Goal: Task Accomplishment & Management: Use online tool/utility

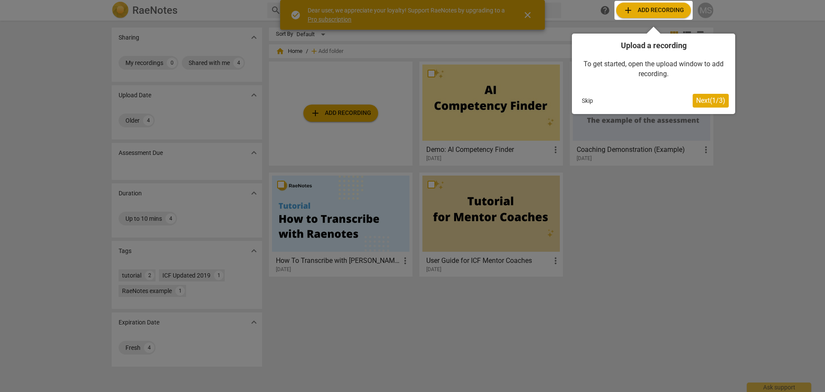
click at [399, 12] on div at bounding box center [412, 196] width 825 height 392
click at [399, 249] on div at bounding box center [412, 196] width 825 height 392
drag, startPoint x: 507, startPoint y: 288, endPoint x: 471, endPoint y: 297, distance: 37.6
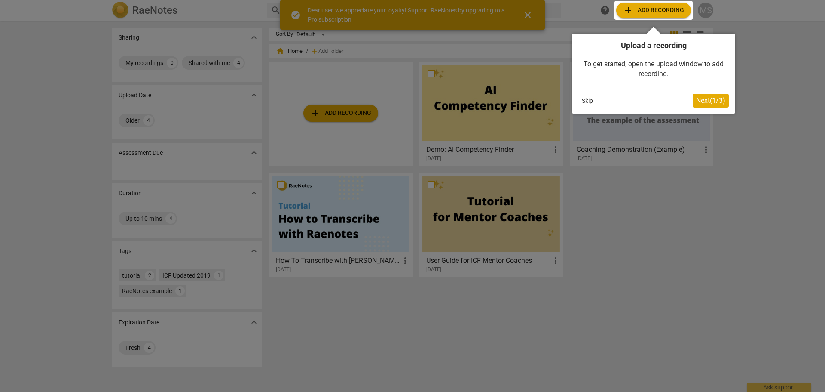
click at [399, 289] on div at bounding box center [412, 196] width 825 height 392
click at [399, 132] on div at bounding box center [412, 196] width 825 height 392
click at [399, 143] on div at bounding box center [412, 196] width 825 height 392
click at [399, 98] on span "Next ( 1 / 3 )" at bounding box center [710, 100] width 29 height 8
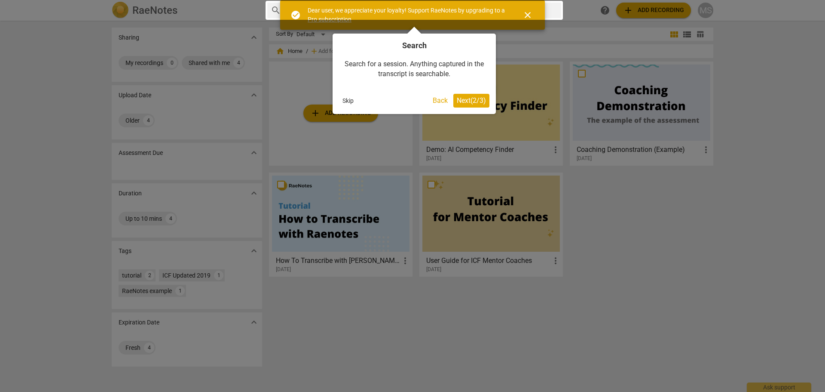
click at [399, 101] on span "Next ( 2 / 3 )" at bounding box center [471, 100] width 29 height 8
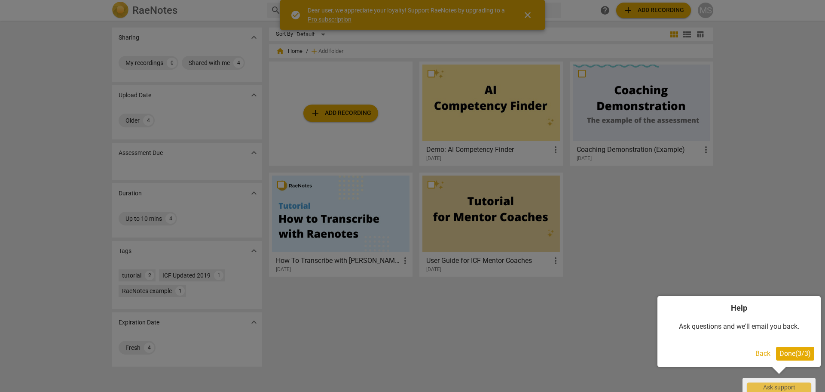
click at [399, 349] on span "Done ( 3 / 3 )" at bounding box center [795, 353] width 31 height 8
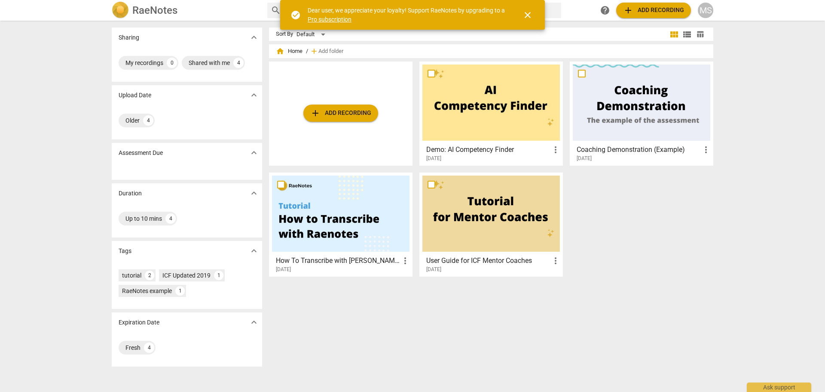
click at [399, 244] on div "add Add recording Demo: AI Competency Finder more_vert 2023-08-18 Coaching Demo…" at bounding box center [494, 172] width 451 height 222
click at [399, 379] on div "Ask support" at bounding box center [779, 385] width 64 height 14
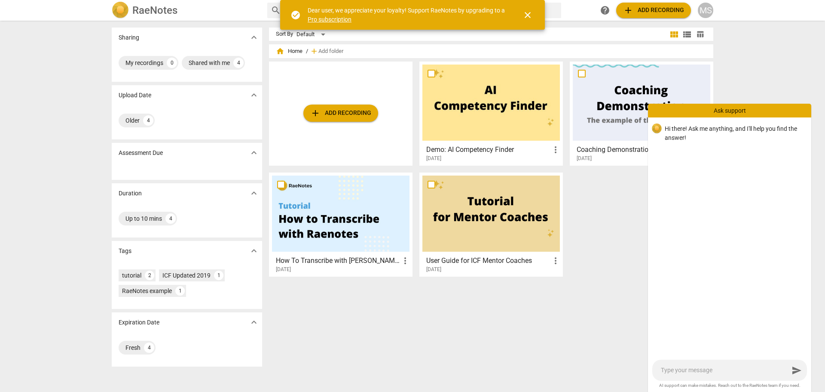
click at [399, 11] on span "add Add recording" at bounding box center [653, 10] width 61 height 10
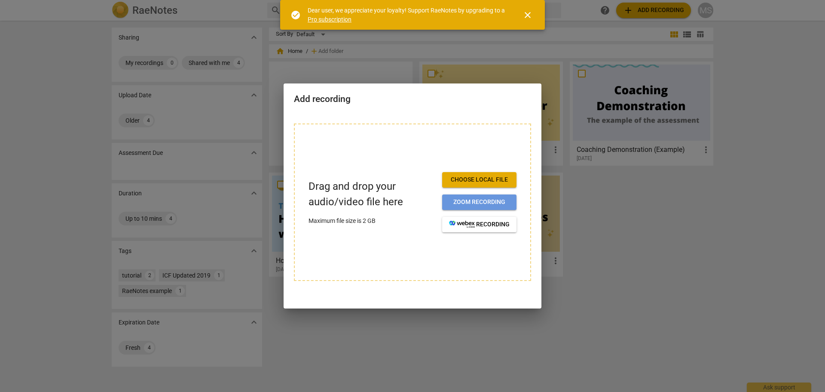
click at [399, 202] on span "Zoom recording" at bounding box center [479, 202] width 61 height 9
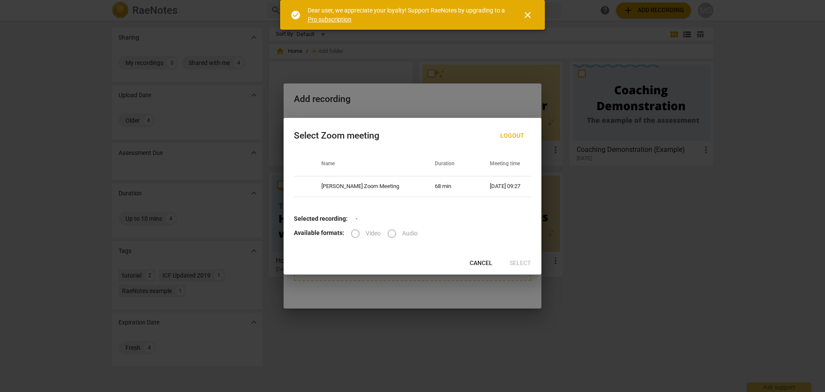
click at [318, 218] on b "Selected recording:" at bounding box center [321, 218] width 54 height 7
click at [678, 269] on div at bounding box center [412, 196] width 825 height 392
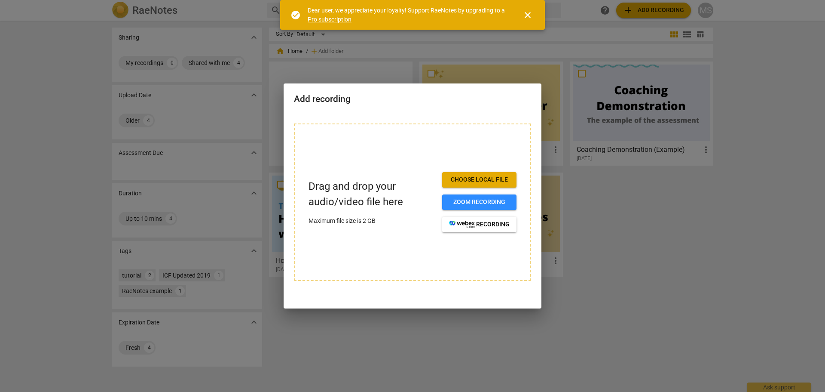
click at [716, 329] on div at bounding box center [412, 196] width 825 height 392
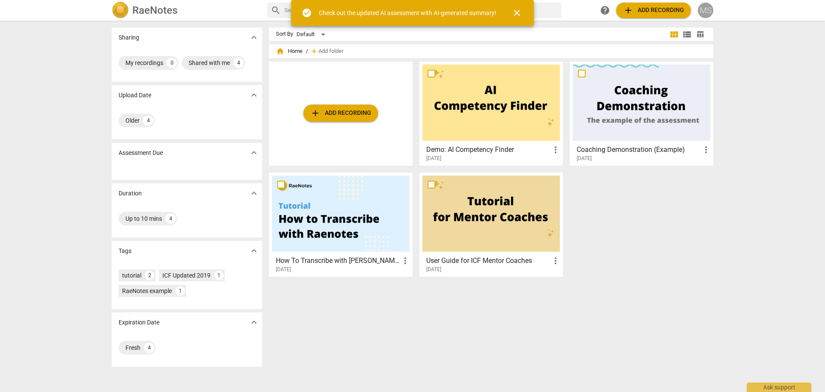
click at [708, 7] on div "MS" at bounding box center [705, 10] width 15 height 15
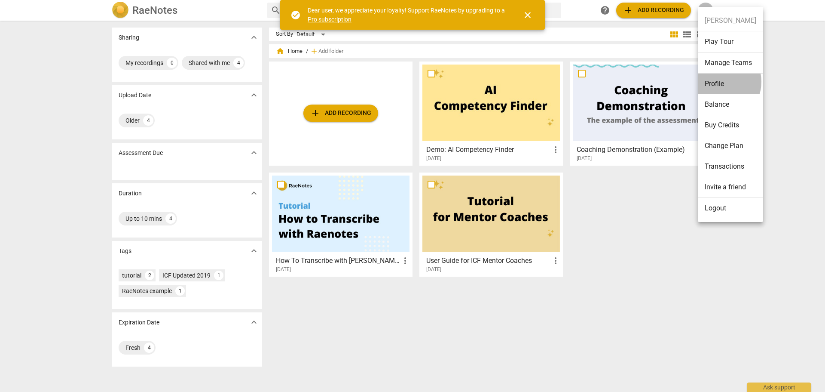
click at [720, 82] on li "Profile" at bounding box center [730, 84] width 65 height 21
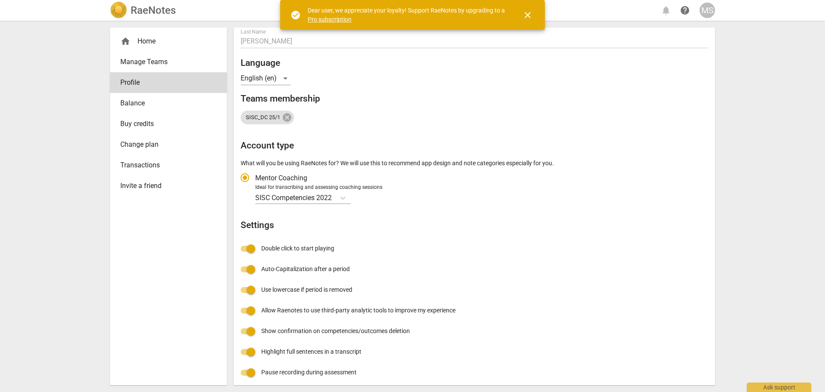
scroll to position [78, 0]
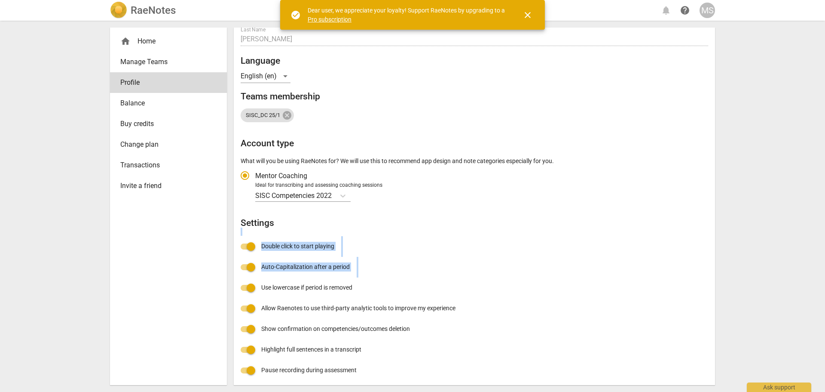
drag, startPoint x: 716, startPoint y: 227, endPoint x: 718, endPoint y: 294, distance: 68.0
click at [717, 296] on div "home Home Manage Teams Profile Balance Buy credits Change plan Transactions Inv…" at bounding box center [412, 206] width 619 height 371
click at [769, 228] on div "RaeNotes notifications help MS home Home Manage Teams Profile Balance Buy credi…" at bounding box center [412, 196] width 825 height 392
click at [380, 216] on div "Profile E-mail michelle@knightcoaching.ca edit First name Michelle Last Name Sa…" at bounding box center [475, 169] width 468 height 424
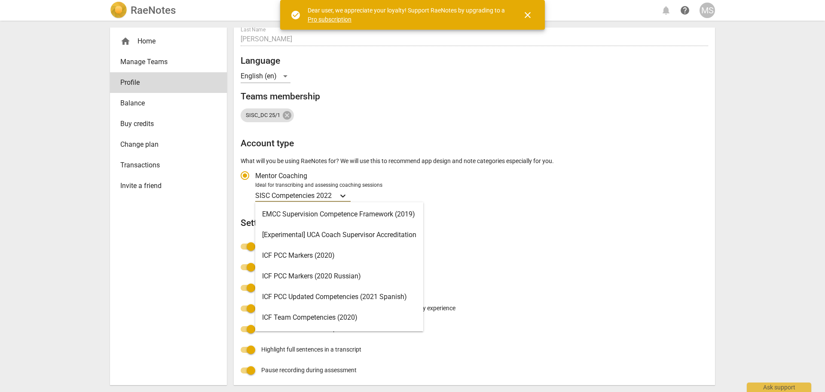
click at [347, 195] on icon "Account type" at bounding box center [343, 195] width 9 height 9
click at [0, 0] on input "Ideal for transcribing and assessing coaching sessions 16 results available. Us…" at bounding box center [0, 0] width 0 height 0
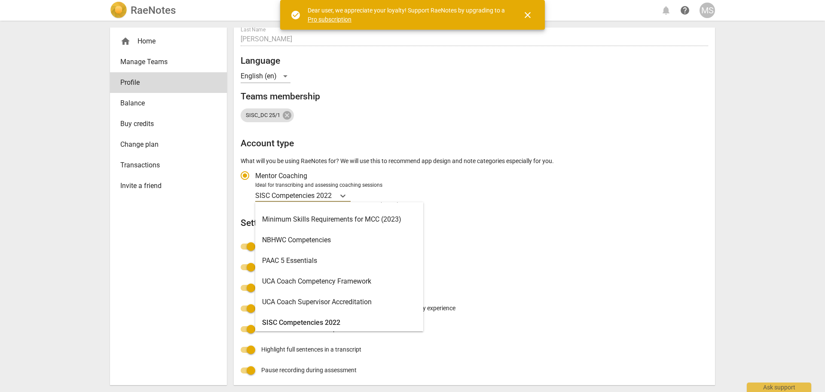
scroll to position [205, 0]
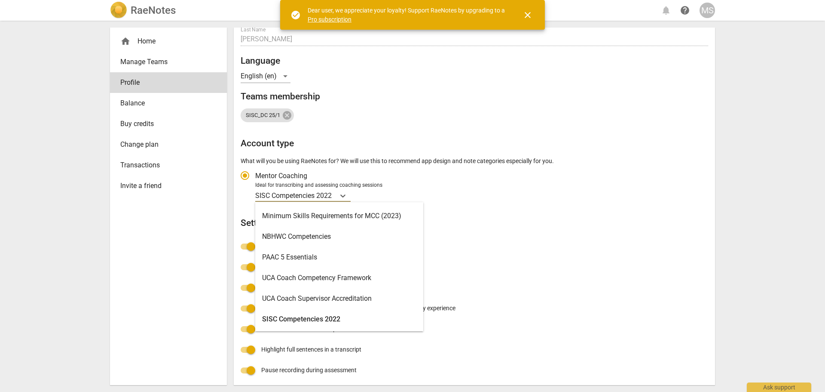
click at [343, 319] on div "SISC Competencies 2022" at bounding box center [339, 319] width 168 height 21
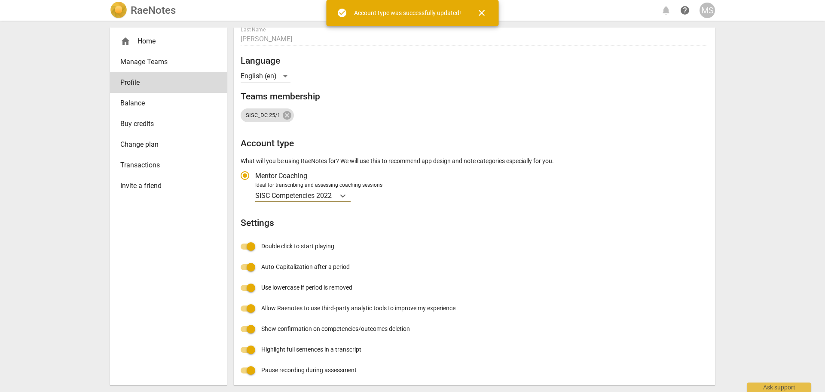
radio input "false"
click at [489, 246] on div "Profile E-mail michelle@knightcoaching.ca edit First name Michelle Last Name Sa…" at bounding box center [475, 169] width 468 height 424
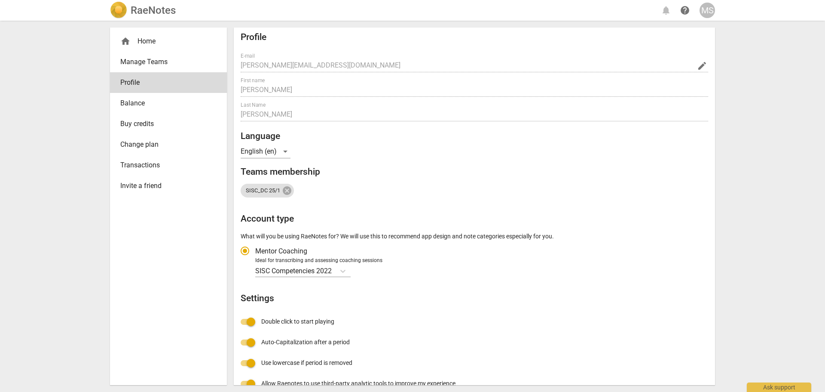
scroll to position [0, 0]
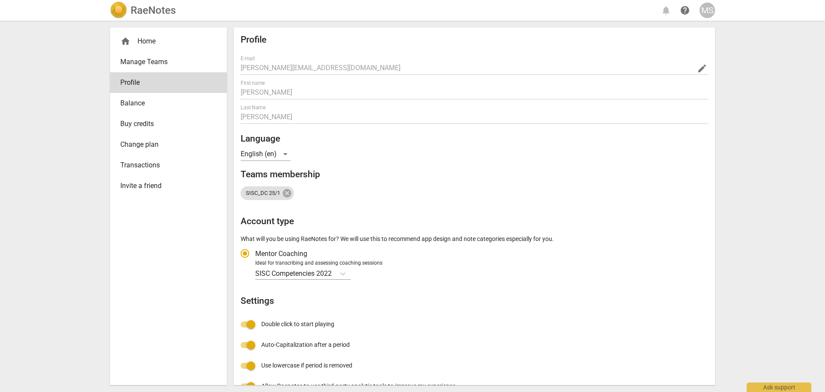
click at [771, 153] on div "RaeNotes notifications help MS home Home Manage Teams Profile Balance Buy credi…" at bounding box center [412, 196] width 825 height 392
click at [780, 105] on div "RaeNotes notifications help MS home Home Manage Teams Profile Balance Buy credi…" at bounding box center [412, 196] width 825 height 392
click at [125, 40] on span "home" at bounding box center [125, 41] width 10 height 10
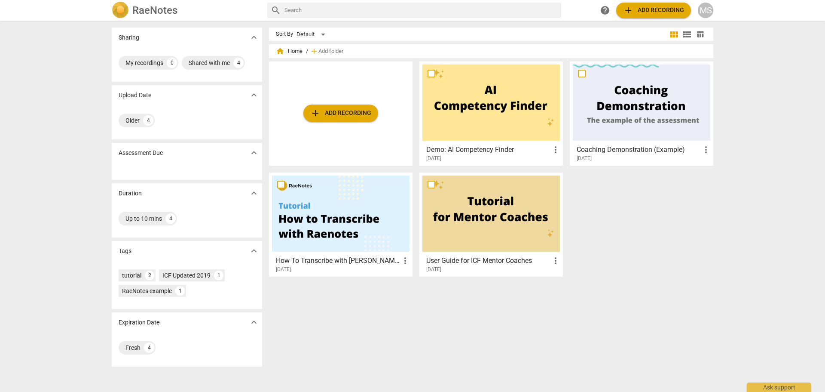
click at [712, 9] on div "MS" at bounding box center [705, 10] width 15 height 15
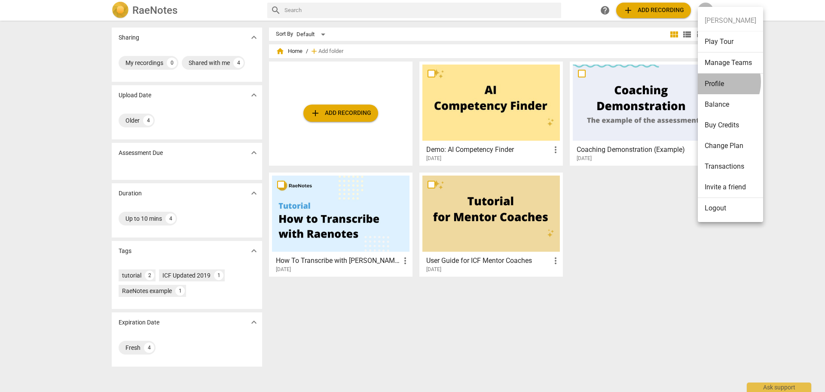
click at [715, 82] on li "Profile" at bounding box center [730, 84] width 65 height 21
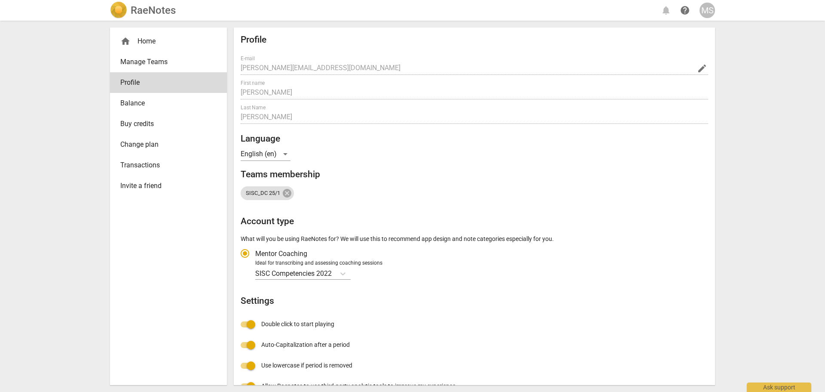
radio input "false"
click at [128, 37] on span "home" at bounding box center [125, 41] width 10 height 10
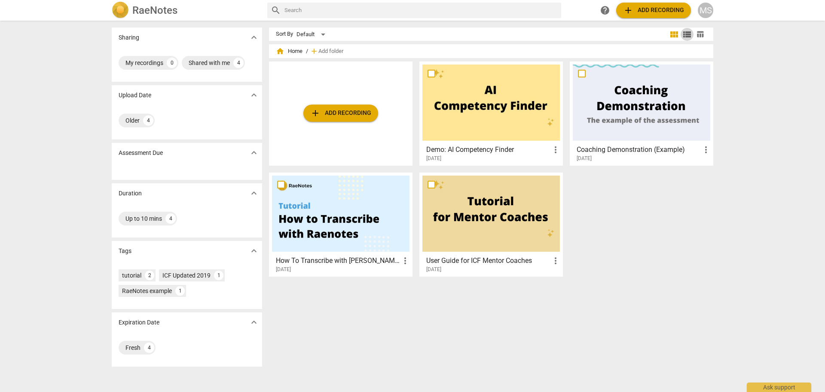
click at [686, 31] on span "view_list" at bounding box center [687, 34] width 10 height 10
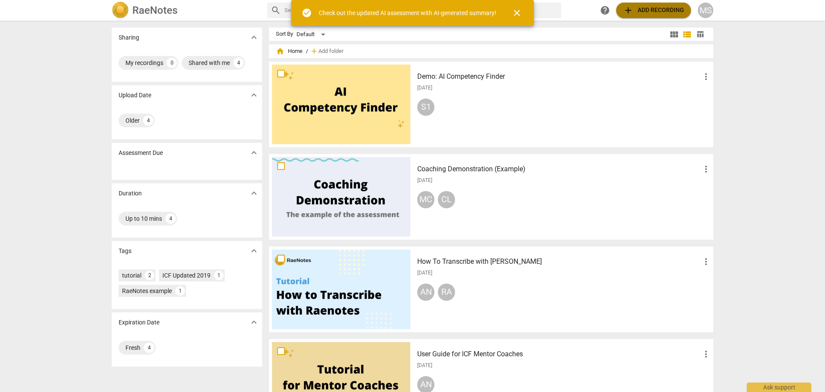
click at [399, 12] on span "add Add recording" at bounding box center [653, 10] width 61 height 10
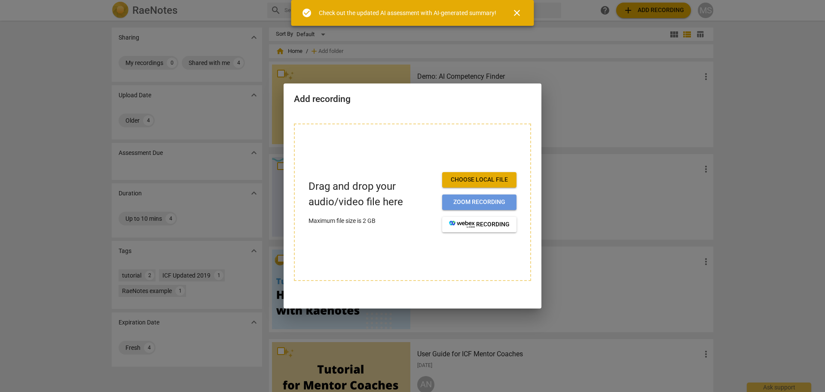
click at [399, 200] on span "Zoom recording" at bounding box center [479, 202] width 61 height 9
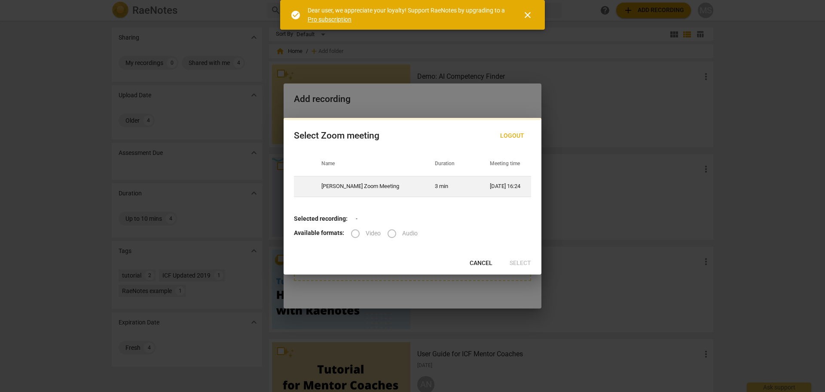
click at [395, 187] on td "[PERSON_NAME] Zoom Meeting" at bounding box center [367, 186] width 113 height 21
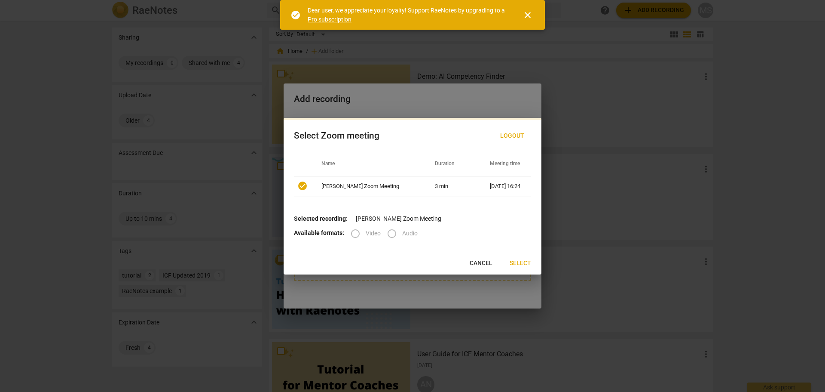
click at [399, 262] on div "Select Zoom meeting Logout Name Duration Meeting time check_circle Michelle Sar…" at bounding box center [413, 196] width 258 height 156
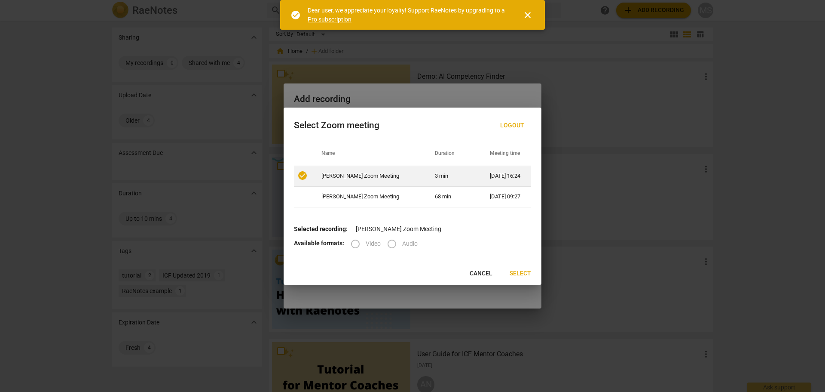
click at [399, 174] on td "3 min" at bounding box center [452, 176] width 55 height 21
click at [399, 269] on button "Select" at bounding box center [520, 273] width 35 height 15
click at [356, 243] on label "Video" at bounding box center [363, 243] width 36 height 21
click at [325, 240] on div "Available formats: Video Audio" at bounding box center [412, 243] width 237 height 21
click at [399, 240] on div "Available formats: Video Audio" at bounding box center [412, 243] width 237 height 21
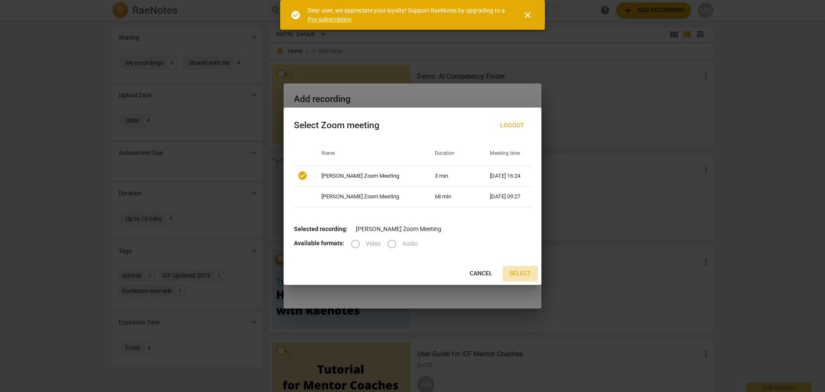
click at [399, 273] on span "Select" at bounding box center [520, 273] width 21 height 9
click at [399, 274] on span "Select" at bounding box center [520, 273] width 21 height 9
click at [399, 15] on span "close" at bounding box center [528, 15] width 10 height 10
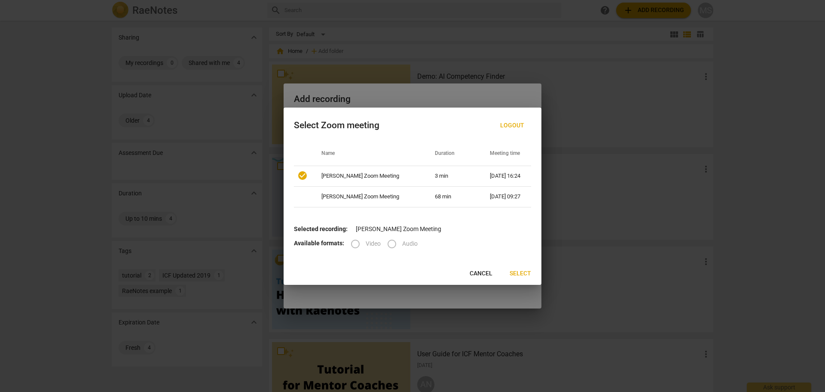
click at [399, 272] on span "Select" at bounding box center [520, 273] width 21 height 9
click at [386, 168] on td "[PERSON_NAME] Zoom Meeting" at bounding box center [367, 176] width 113 height 21
click at [394, 180] on td "[PERSON_NAME] Zoom Meeting" at bounding box center [367, 176] width 113 height 21
click at [399, 175] on td "[PERSON_NAME] Zoom Meeting" at bounding box center [367, 176] width 113 height 21
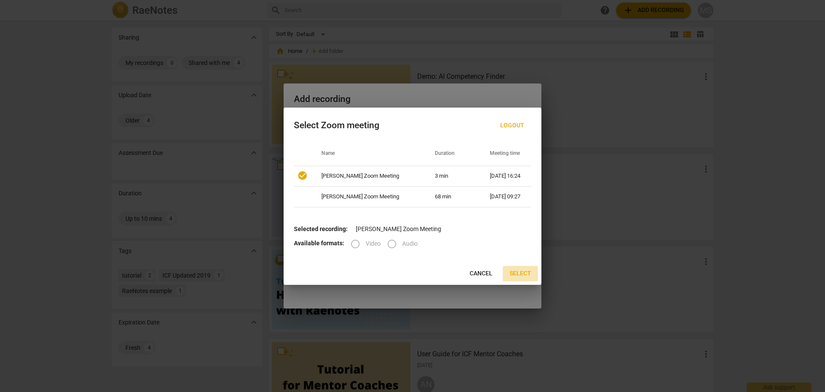
click at [399, 274] on span "Select" at bounding box center [520, 273] width 21 height 9
click at [399, 235] on div at bounding box center [412, 196] width 825 height 392
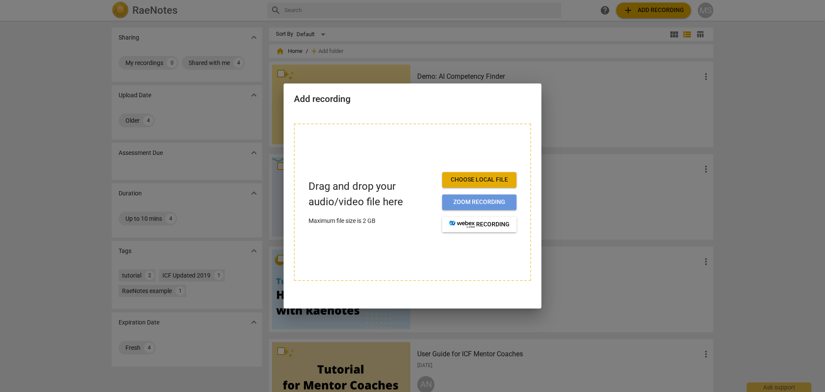
click at [399, 198] on span "Zoom recording" at bounding box center [479, 202] width 61 height 9
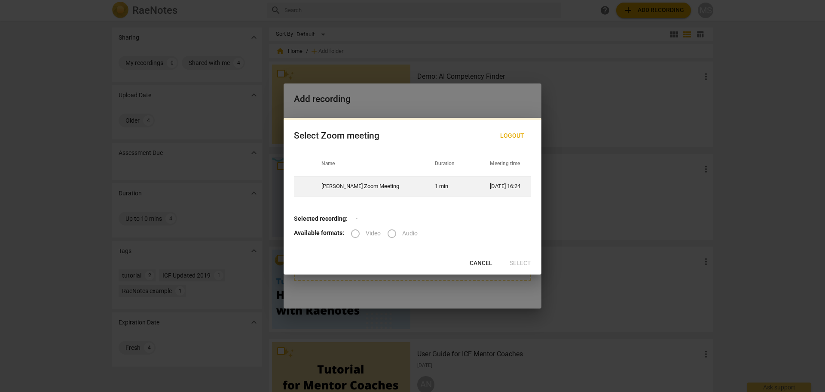
click at [348, 181] on td "[PERSON_NAME] Zoom Meeting" at bounding box center [367, 186] width 113 height 21
radio input "true"
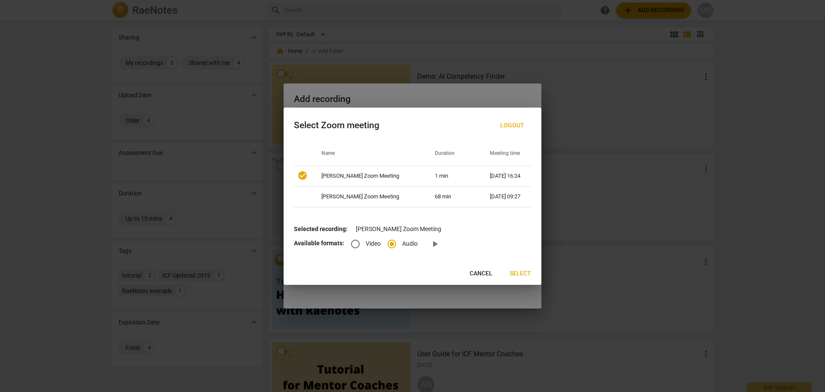
click at [356, 242] on input "Video" at bounding box center [355, 243] width 21 height 21
radio input "true"
click at [399, 273] on span "Select" at bounding box center [520, 273] width 21 height 9
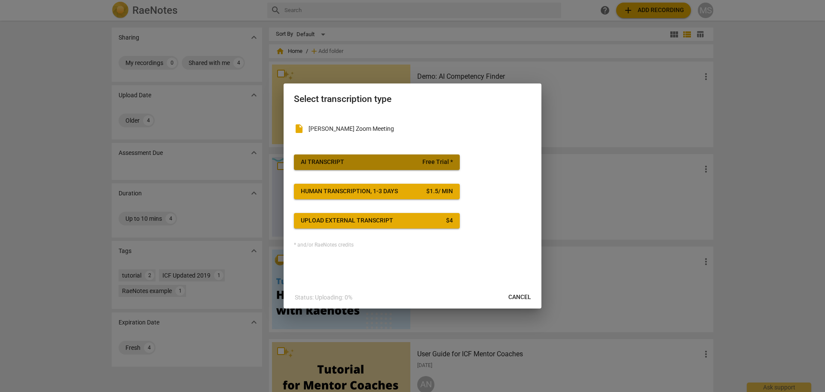
click at [399, 162] on span "Free Trial *" at bounding box center [438, 162] width 31 height 9
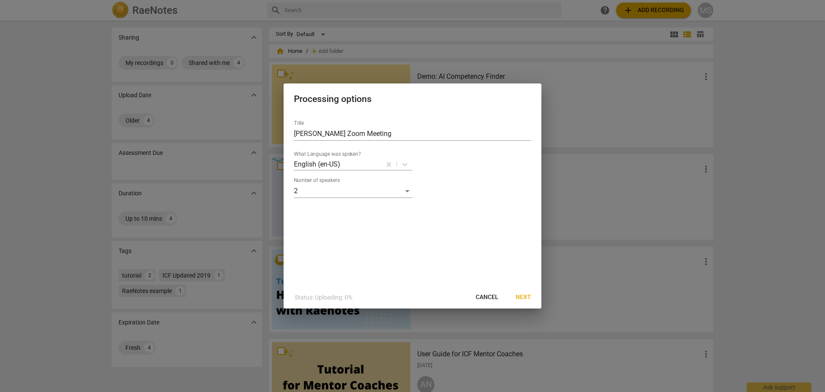
click at [399, 297] on span "Next" at bounding box center [523, 297] width 15 height 9
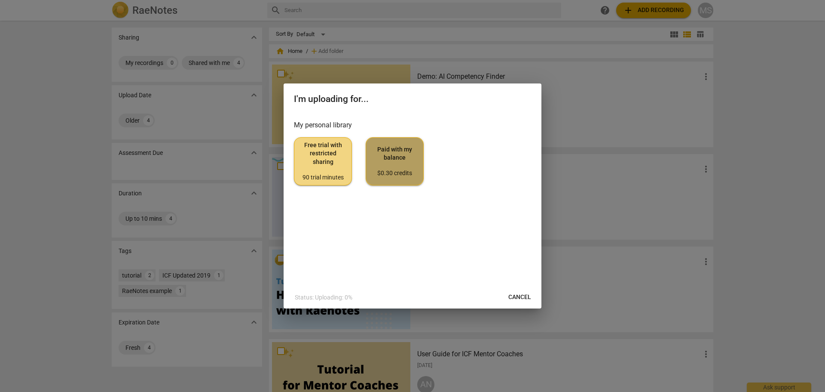
click at [389, 155] on span "Paid with my balance $0.30 credits" at bounding box center [394, 161] width 43 height 32
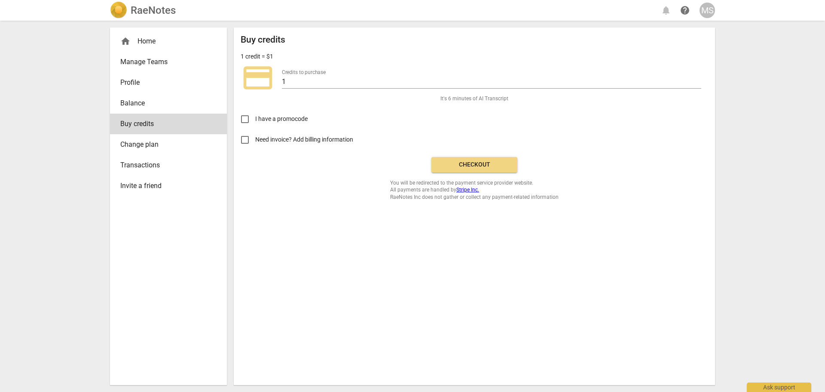
click at [261, 79] on span "credit_card" at bounding box center [258, 78] width 34 height 34
click at [245, 140] on input "Need invoice? Add billing information" at bounding box center [245, 139] width 21 height 21
checkbox input "true"
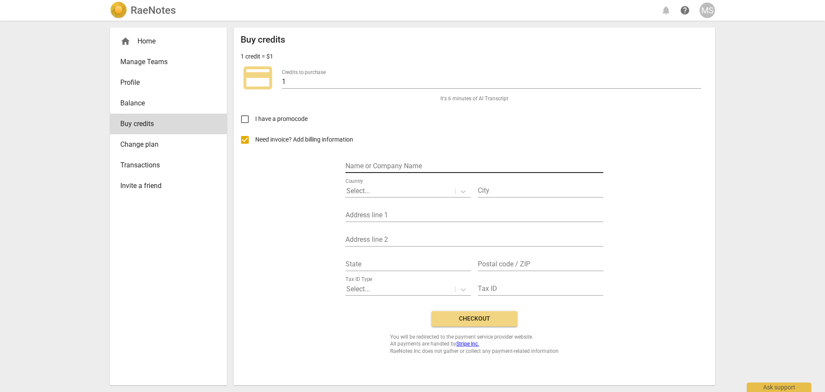
click at [383, 165] on input "text" at bounding box center [475, 166] width 258 height 12
type input "Knight Coaching"
type input "Port Dover"
type input "Box 370"
type input "170 Cockshutt Road"
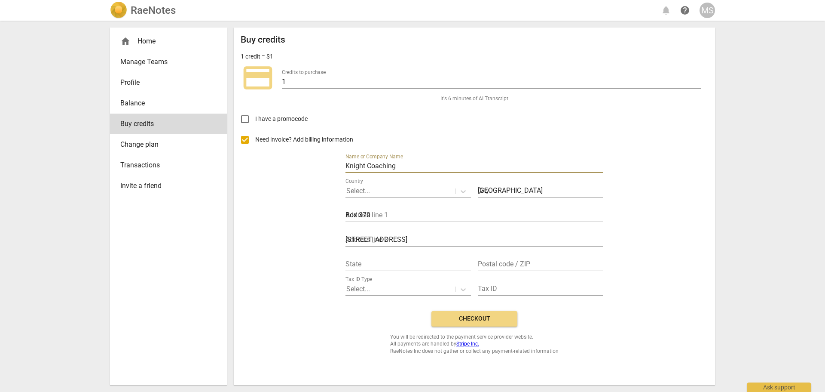
type input "ON"
type input "N0A 1N0"
click at [360, 189] on p "Select..." at bounding box center [358, 191] width 24 height 10
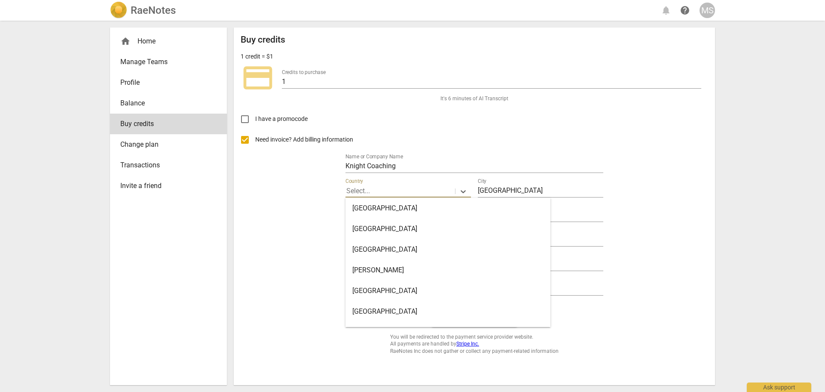
scroll to position [830, 0]
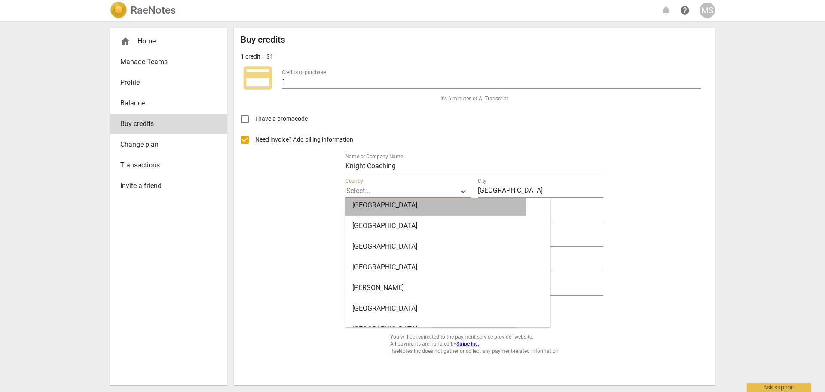
click at [399, 205] on div "Canada" at bounding box center [448, 205] width 205 height 21
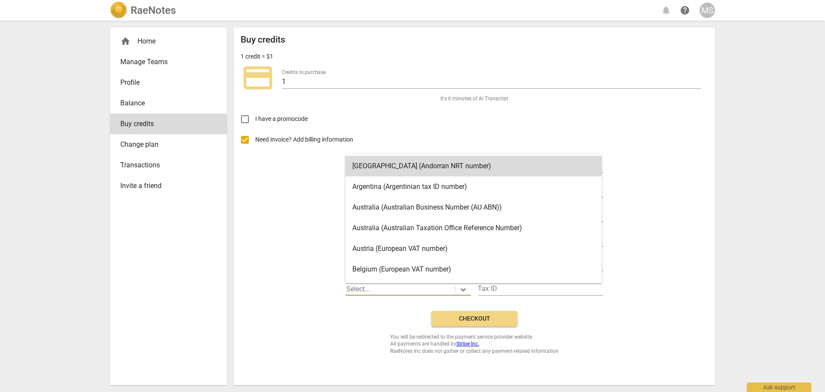
click at [366, 290] on p "Select..." at bounding box center [358, 289] width 24 height 10
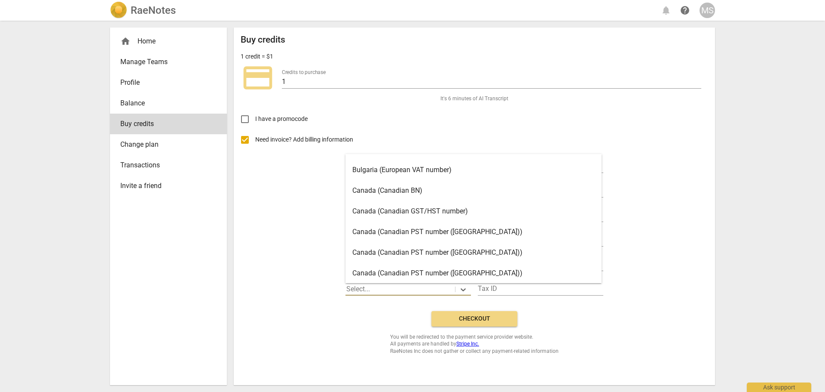
scroll to position [221, 0]
click at [399, 196] on div "Canada (Canadian GST/HST number)" at bounding box center [474, 192] width 256 height 21
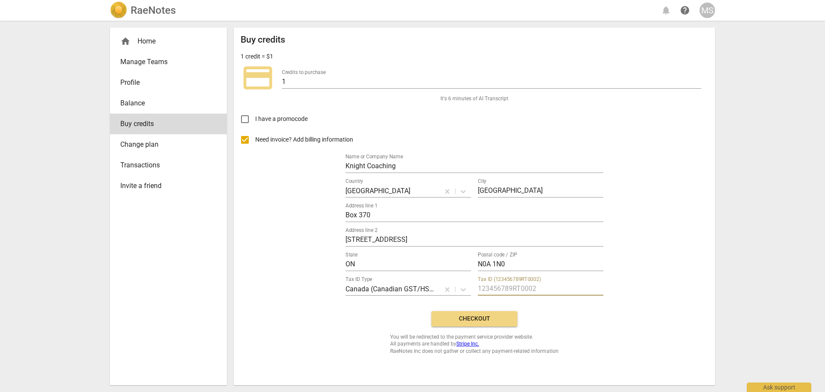
click at [399, 289] on input "text" at bounding box center [541, 289] width 126 height 12
type input "751382102RT0001"
click at [399, 319] on span "Checkout" at bounding box center [474, 318] width 72 height 9
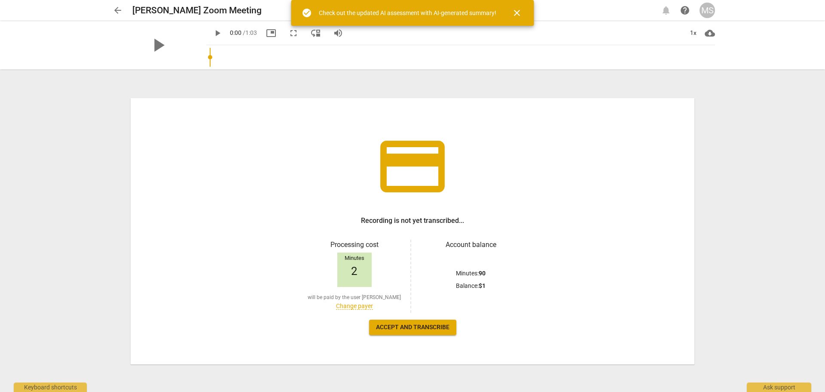
click at [402, 327] on span "Accept and transcribe" at bounding box center [413, 327] width 74 height 9
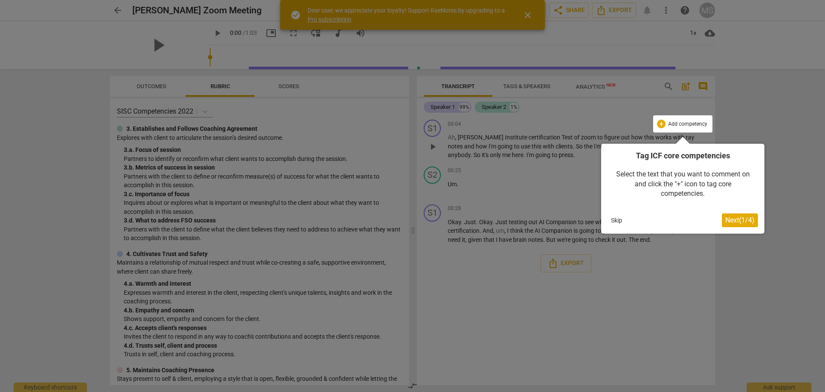
click at [619, 217] on button "Skip" at bounding box center [617, 220] width 18 height 13
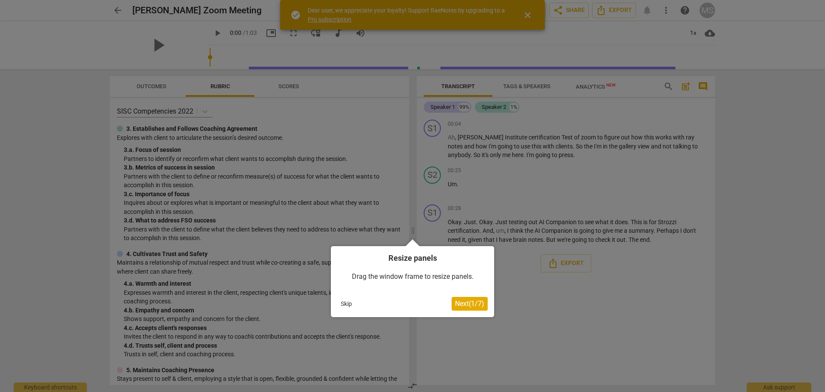
click at [462, 300] on span "Next ( 1 / 7 )" at bounding box center [469, 303] width 29 height 8
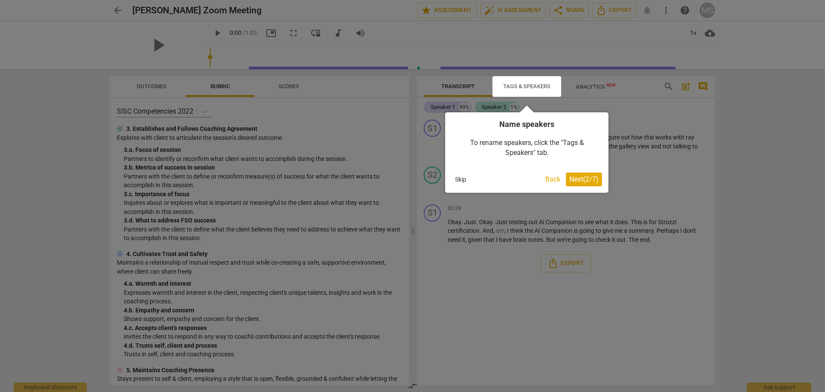
click at [519, 86] on div at bounding box center [527, 86] width 69 height 21
click at [521, 84] on div at bounding box center [527, 86] width 69 height 21
click at [589, 179] on span "Next ( 2 / 7 )" at bounding box center [584, 179] width 29 height 8
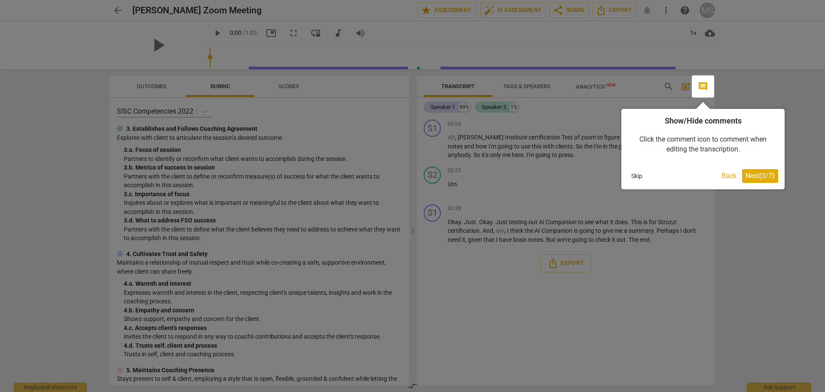
click at [762, 176] on span "Next ( 3 / 7 )" at bounding box center [760, 176] width 29 height 8
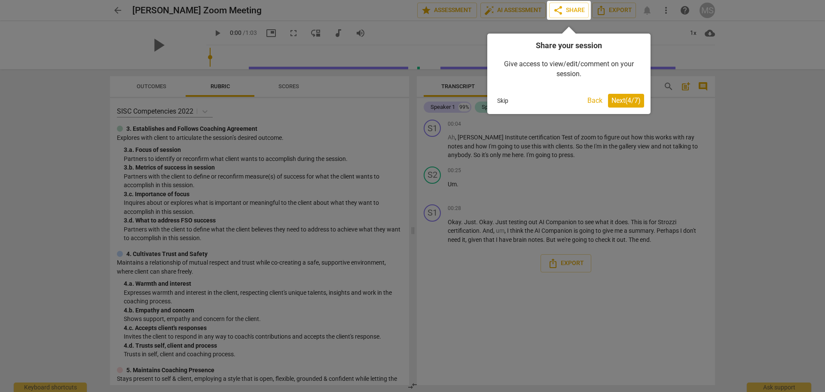
click at [623, 105] on button "Next ( 4 / 7 )" at bounding box center [626, 101] width 36 height 14
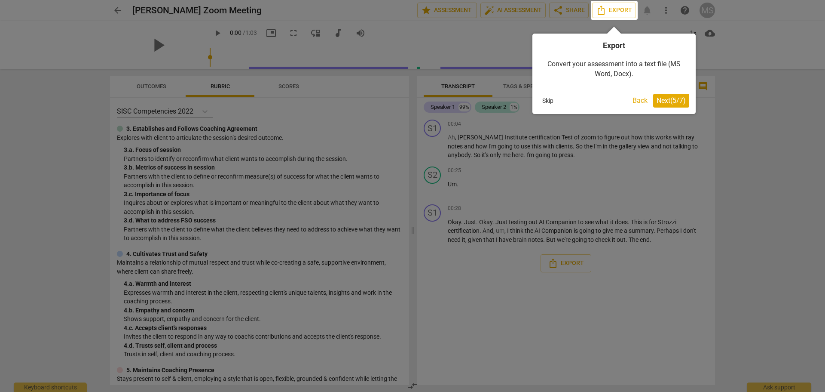
click at [677, 101] on span "Next ( 5 / 7 )" at bounding box center [671, 100] width 29 height 8
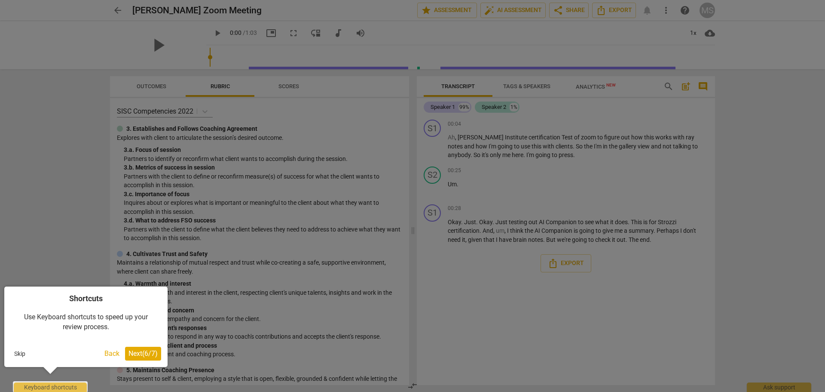
click at [432, 123] on div at bounding box center [412, 196] width 825 height 392
click at [431, 124] on div at bounding box center [412, 196] width 825 height 392
click at [433, 129] on div at bounding box center [412, 196] width 825 height 392
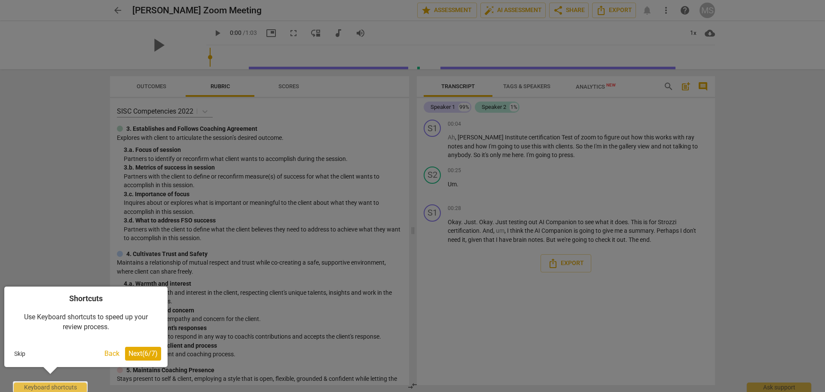
click at [442, 107] on div at bounding box center [412, 196] width 825 height 392
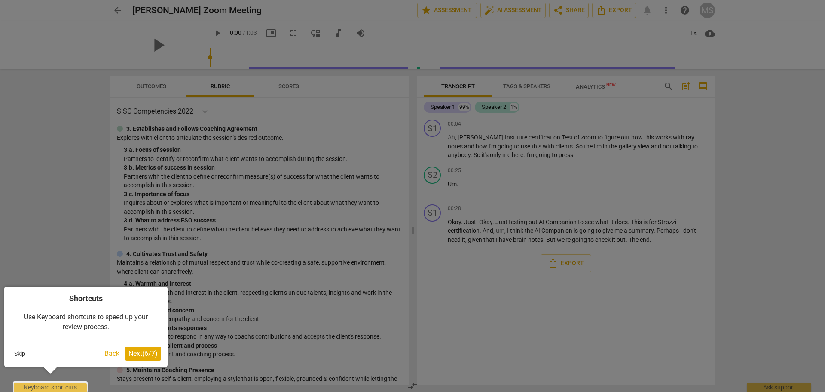
click at [466, 107] on div at bounding box center [412, 196] width 825 height 392
click at [451, 107] on div at bounding box center [412, 196] width 825 height 392
click at [432, 125] on div at bounding box center [412, 196] width 825 height 392
click at [432, 173] on div at bounding box center [412, 196] width 825 height 392
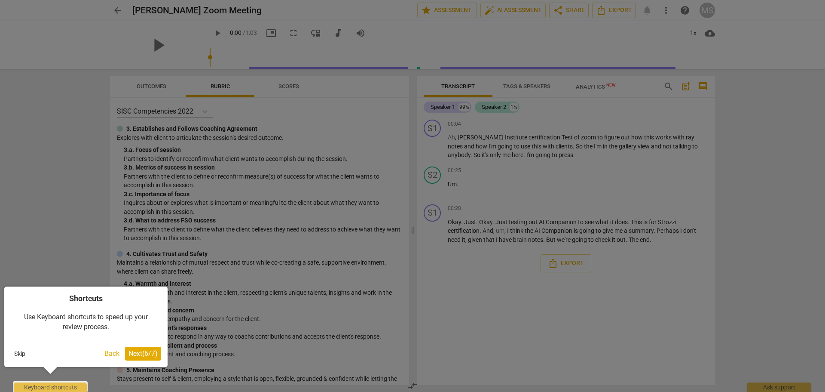
click at [55, 384] on div at bounding box center [50, 386] width 75 height 11
click at [143, 353] on span "Next ( 6 / 7 )" at bounding box center [143, 353] width 29 height 8
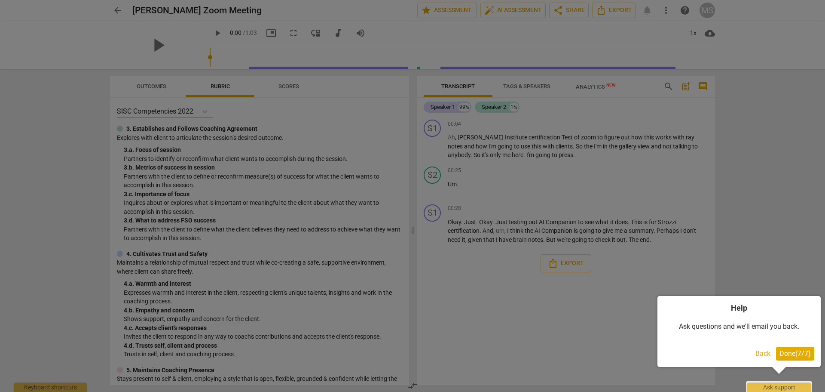
click at [787, 355] on span "Done ( 7 / 7 )" at bounding box center [795, 353] width 31 height 8
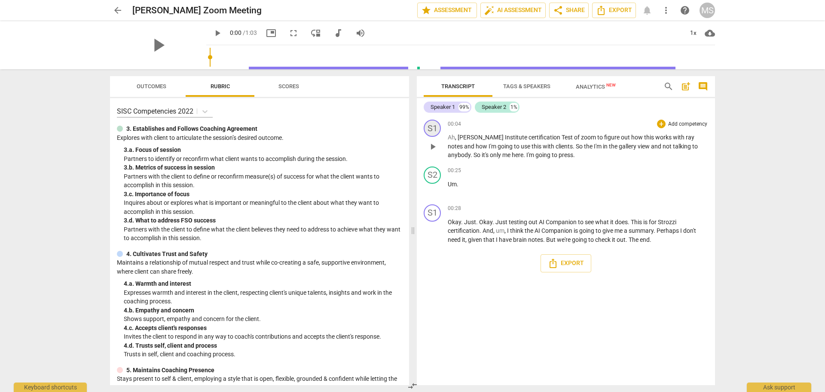
click at [433, 131] on div "S1" at bounding box center [432, 128] width 17 height 17
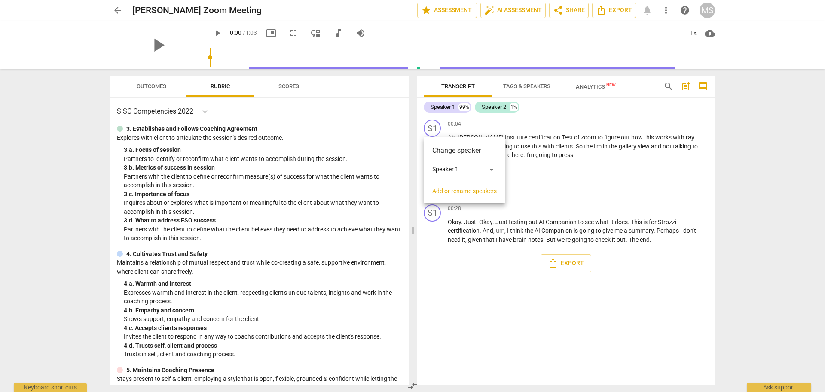
click at [455, 187] on link "Add or rename speakers" at bounding box center [464, 190] width 64 height 7
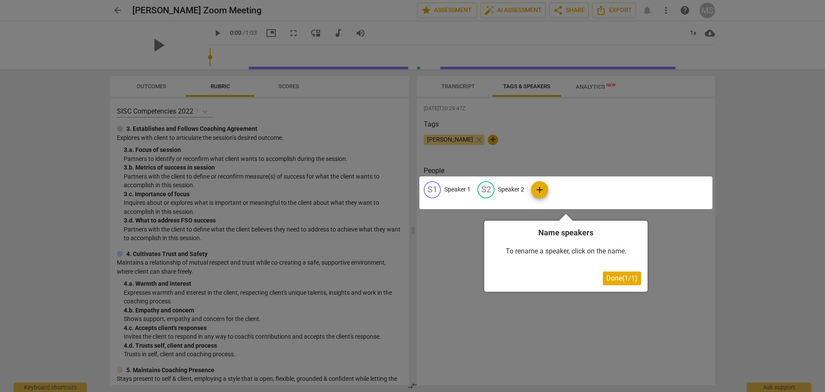
click at [611, 280] on span "Done ( 1 / 1 )" at bounding box center [622, 278] width 31 height 8
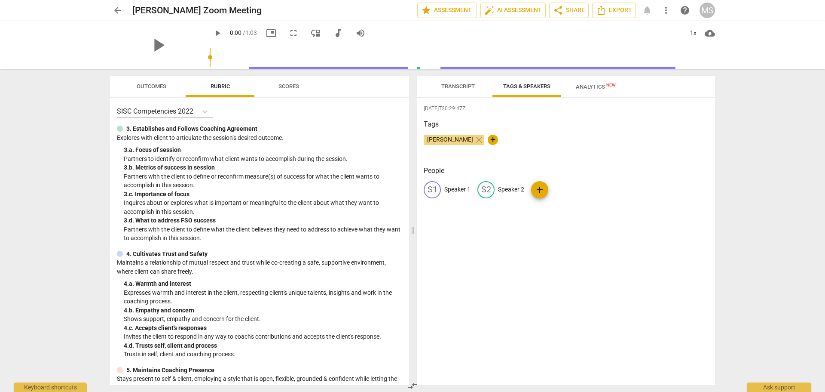
click at [486, 190] on div "S2" at bounding box center [486, 189] width 17 height 17
click at [509, 187] on input "Speaker 2" at bounding box center [532, 190] width 69 height 14
click at [500, 188] on input "Speaker 2" at bounding box center [532, 190] width 69 height 14
click at [547, 186] on input "ElliannaSpeaker 2" at bounding box center [532, 190] width 69 height 14
type input "[PERSON_NAME]"
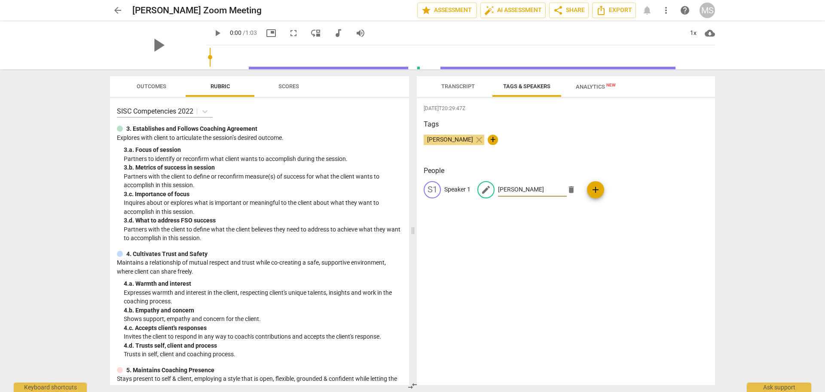
click at [607, 261] on div "[DATE]T20:29:47Z Tags [PERSON_NAME] close + People S1 Speaker 1 edit [PERSON_NA…" at bounding box center [566, 241] width 298 height 287
click at [459, 242] on div "[DATE]T20:29:47Z Tags [PERSON_NAME] close + People S1 Speaker 1 ES [PERSON_NAME…" at bounding box center [566, 241] width 298 height 287
click at [448, 87] on span "Transcript" at bounding box center [458, 86] width 34 height 6
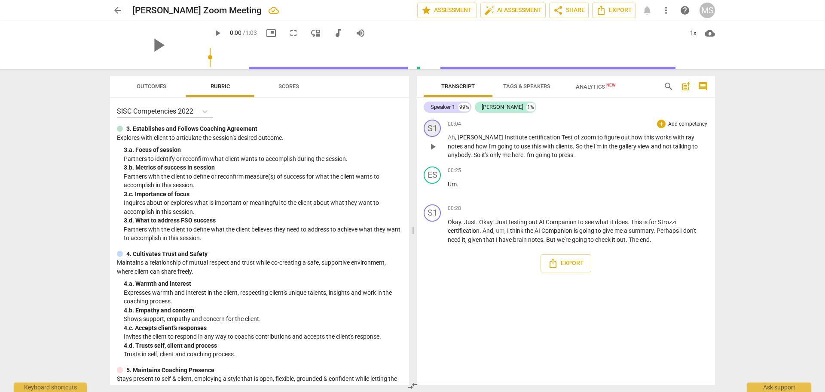
click at [433, 126] on div "S1" at bounding box center [432, 128] width 17 height 17
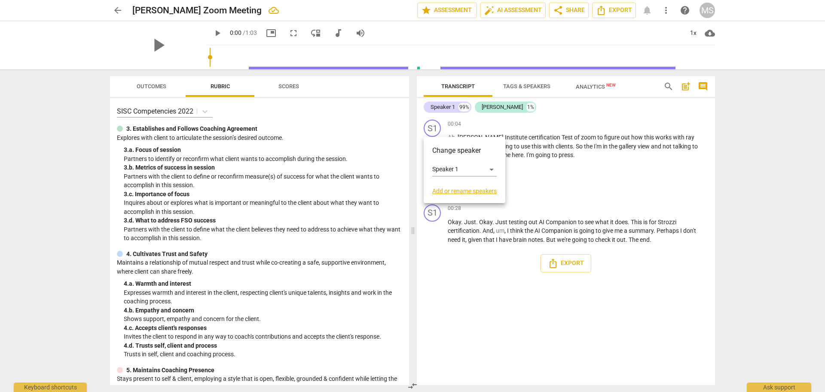
click at [454, 188] on link "Add or rename speakers" at bounding box center [464, 190] width 64 height 7
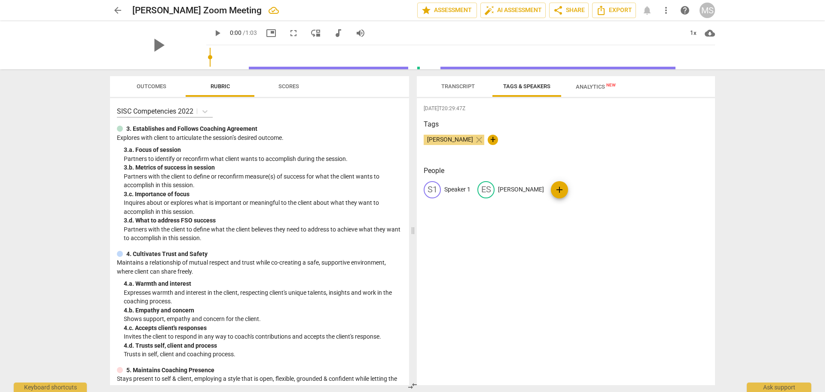
click at [444, 142] on span "[PERSON_NAME]" at bounding box center [450, 139] width 53 height 7
click at [444, 139] on span "[PERSON_NAME]" at bounding box center [450, 139] width 53 height 7
click at [454, 86] on span "Transcript" at bounding box center [458, 86] width 34 height 6
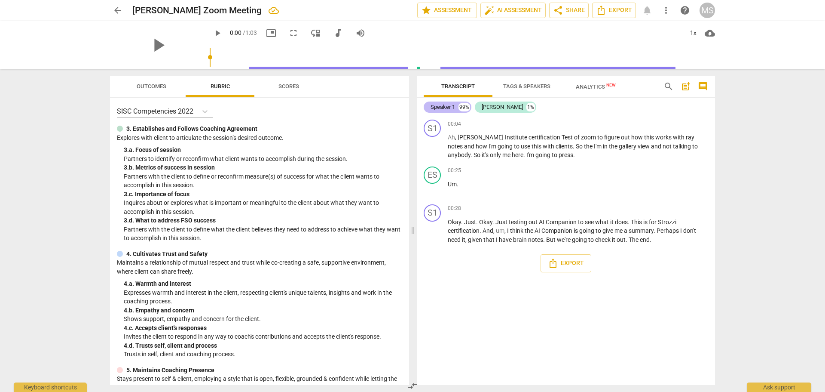
click at [446, 105] on div "Speaker 1" at bounding box center [443, 107] width 25 height 9
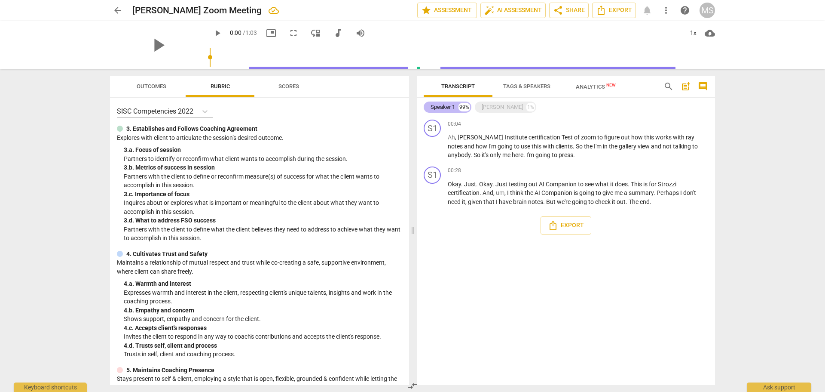
click at [441, 106] on div "Speaker 1" at bounding box center [443, 107] width 25 height 9
